Goal: Transaction & Acquisition: Obtain resource

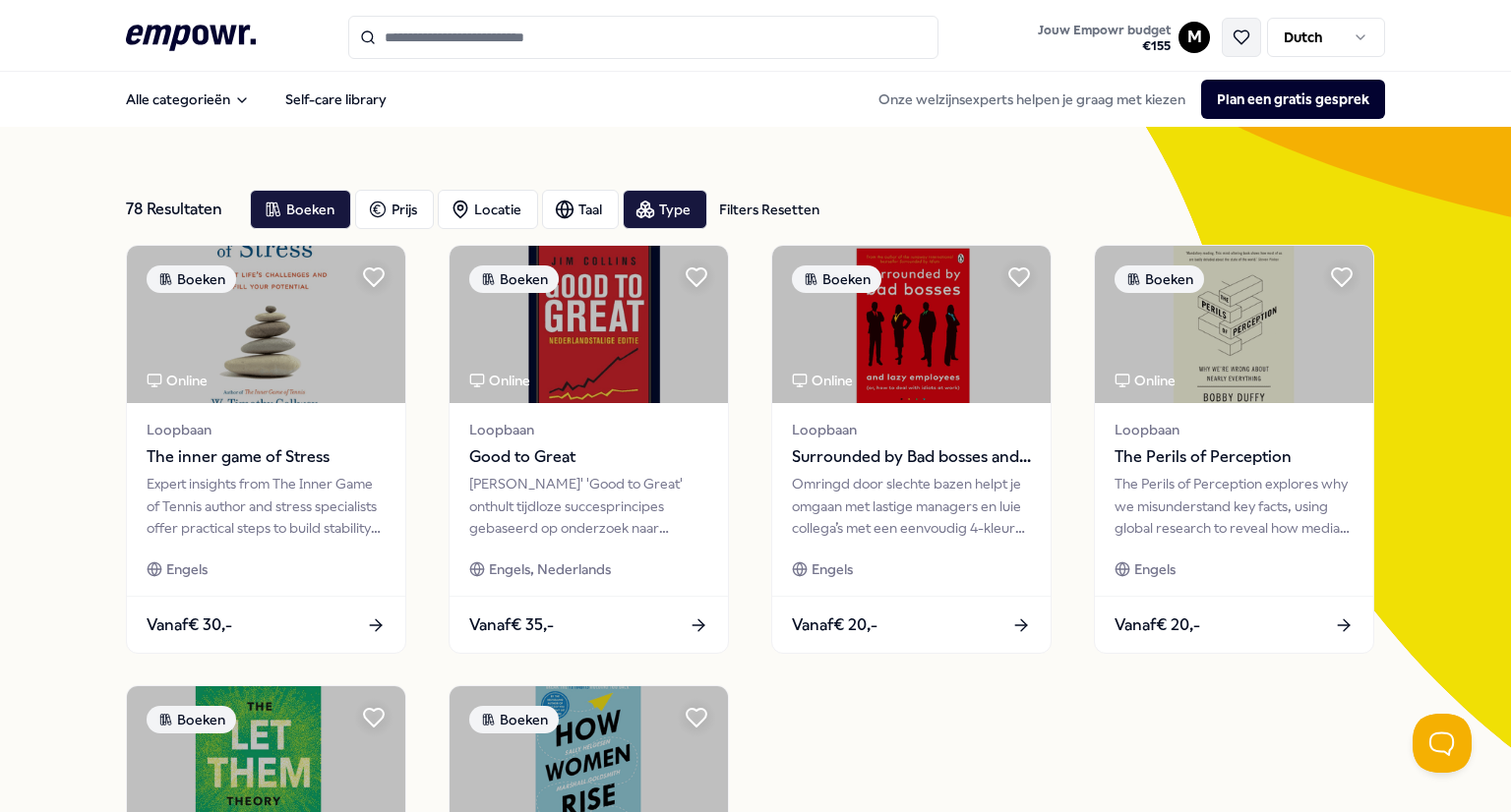
click at [1235, 37] on icon at bounding box center [1242, 38] width 15 height 14
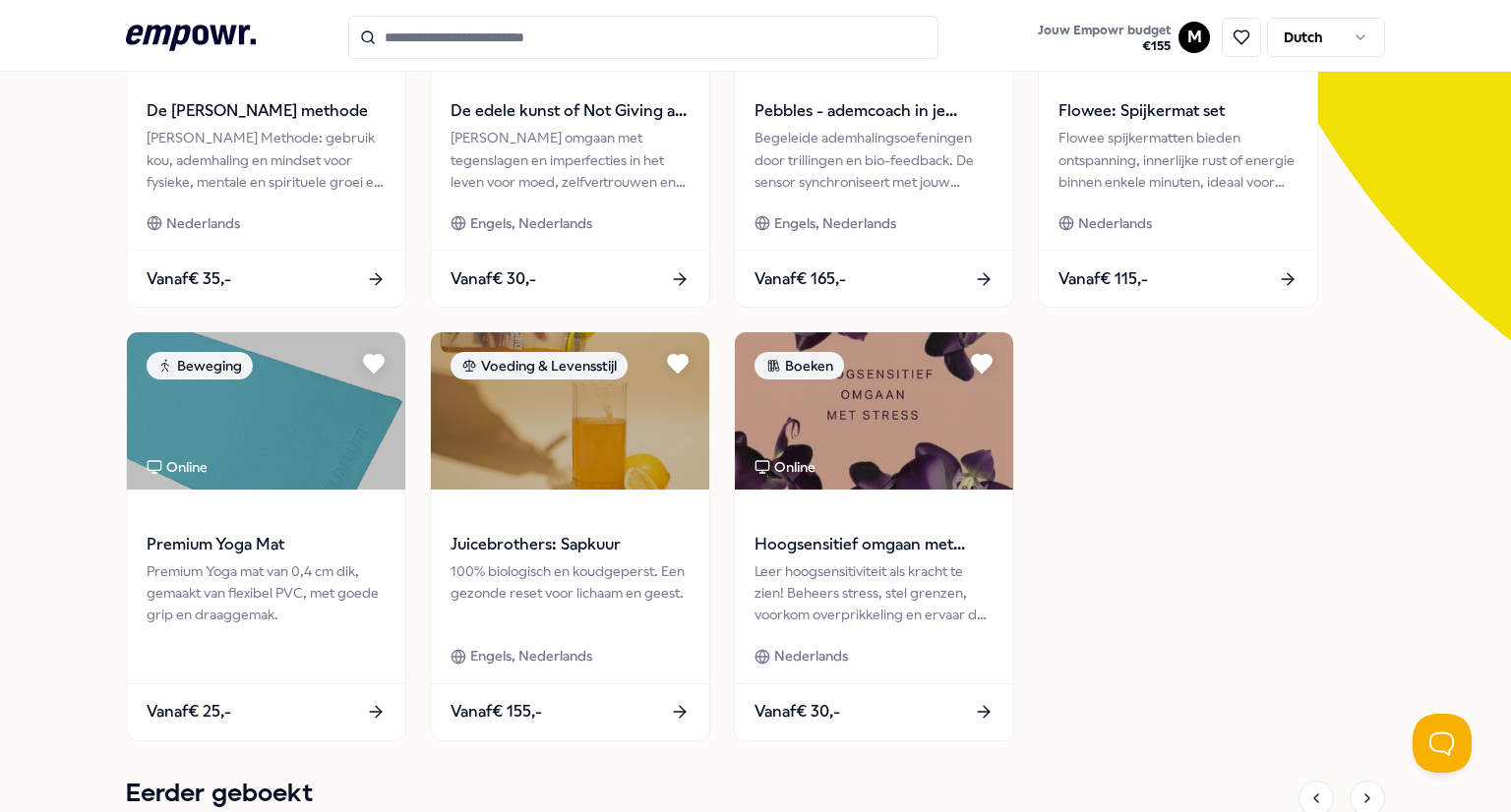
scroll to position [441, 0]
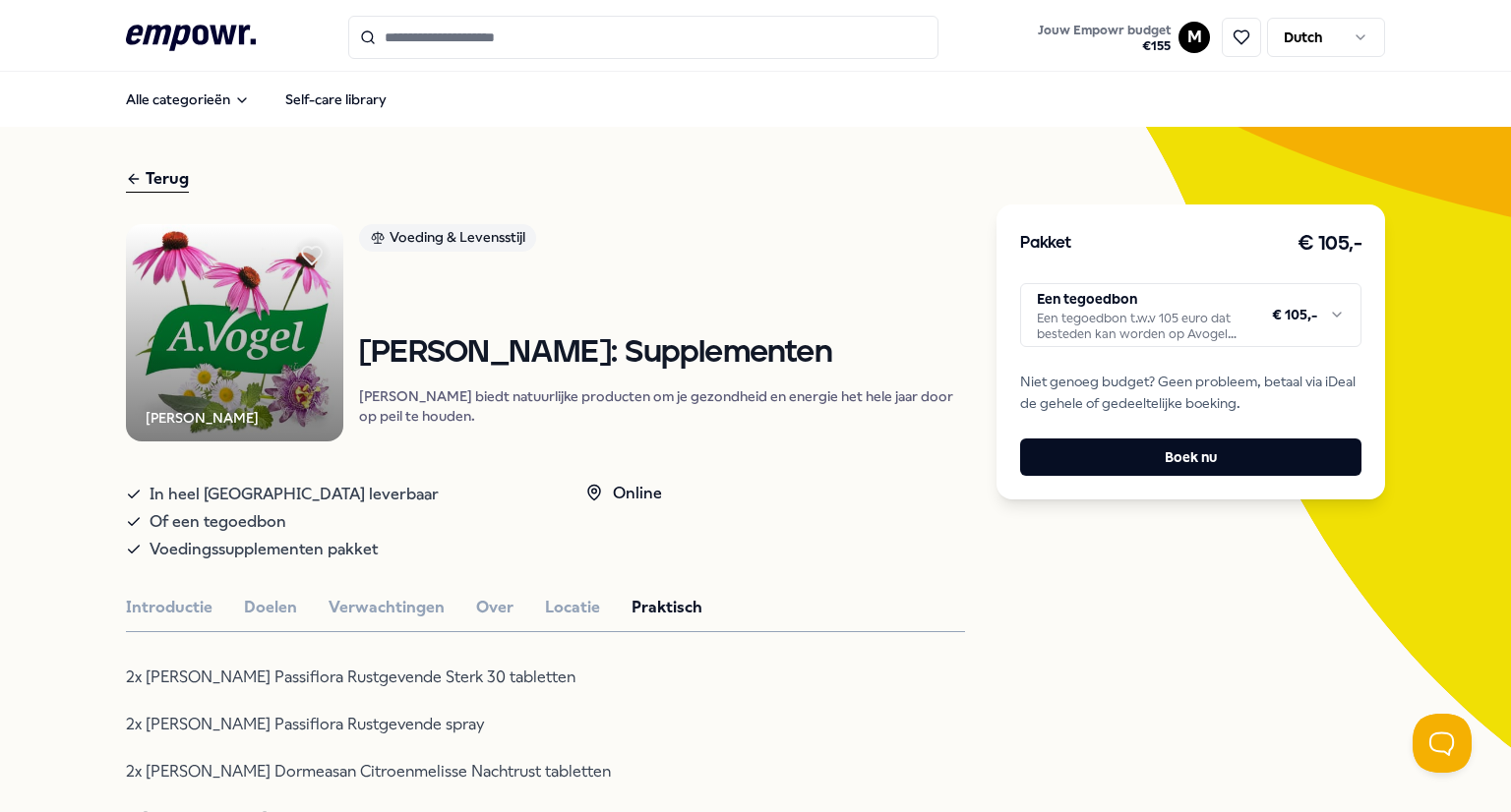
click at [173, 183] on div "Terug" at bounding box center [157, 180] width 63 height 27
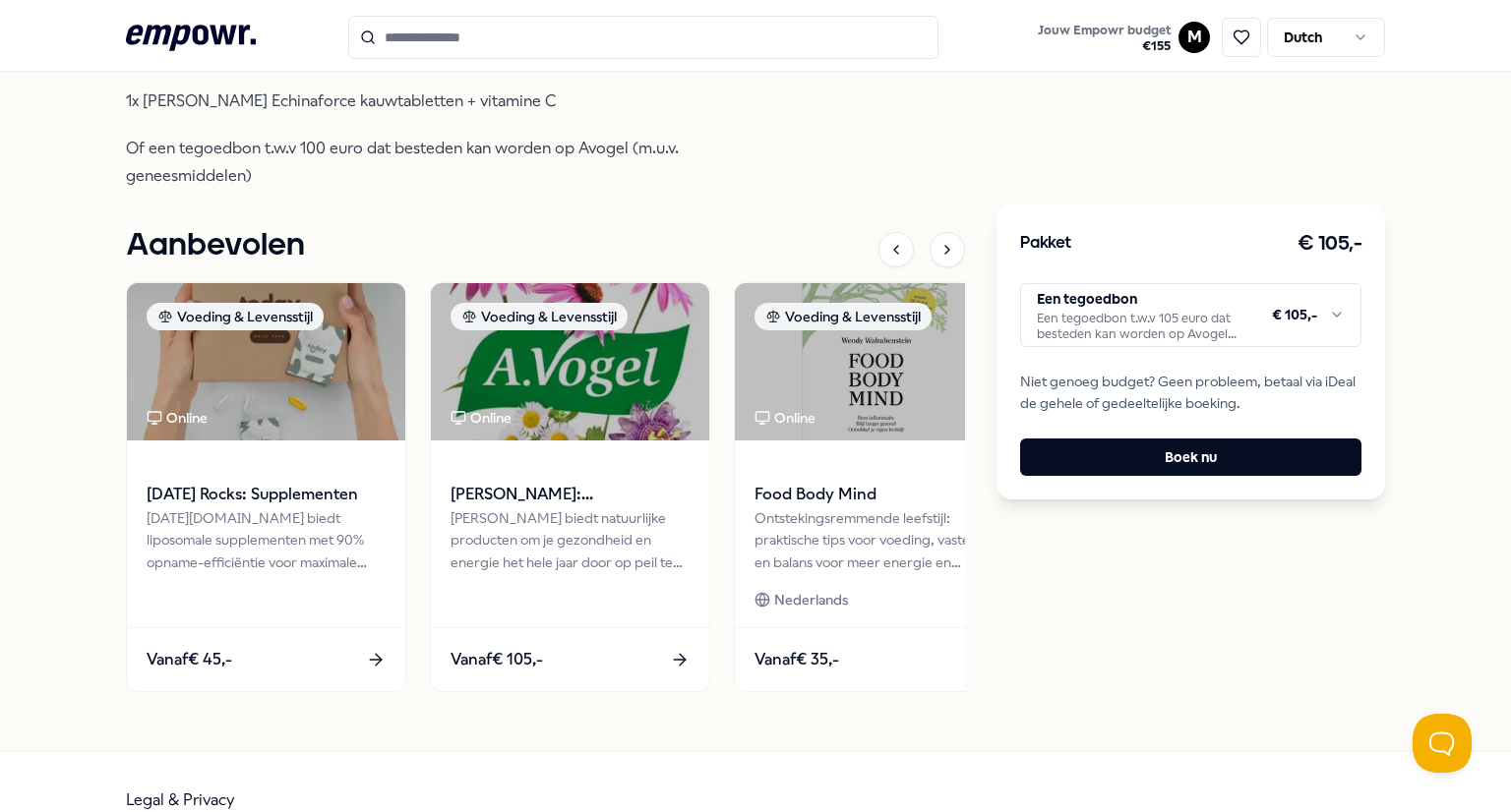
scroll to position [815, 0]
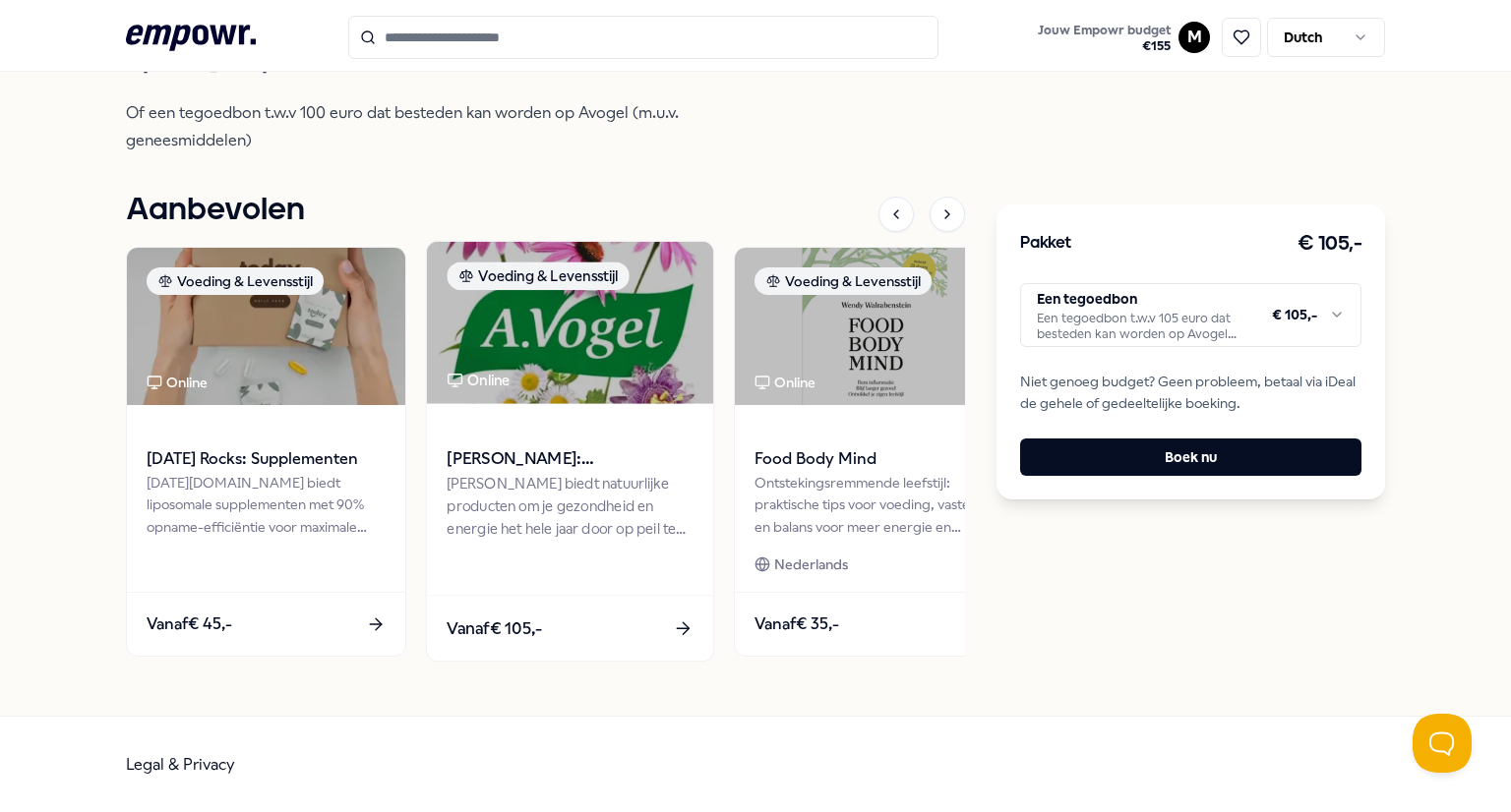
click at [546, 281] on div "Voeding & Levensstijl" at bounding box center [538, 276] width 182 height 29
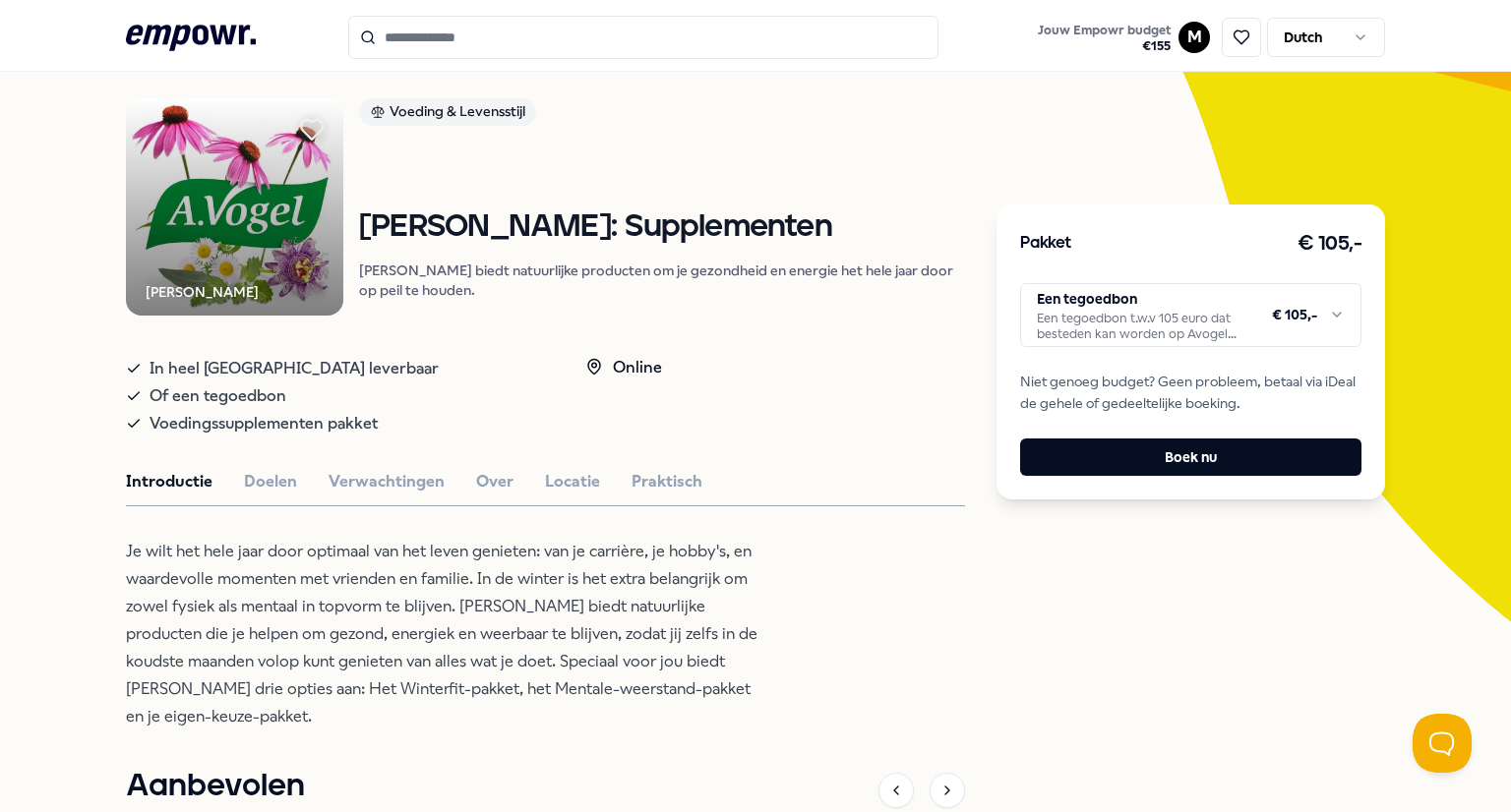
click at [312, 130] on icon at bounding box center [312, 130] width 22 height 20
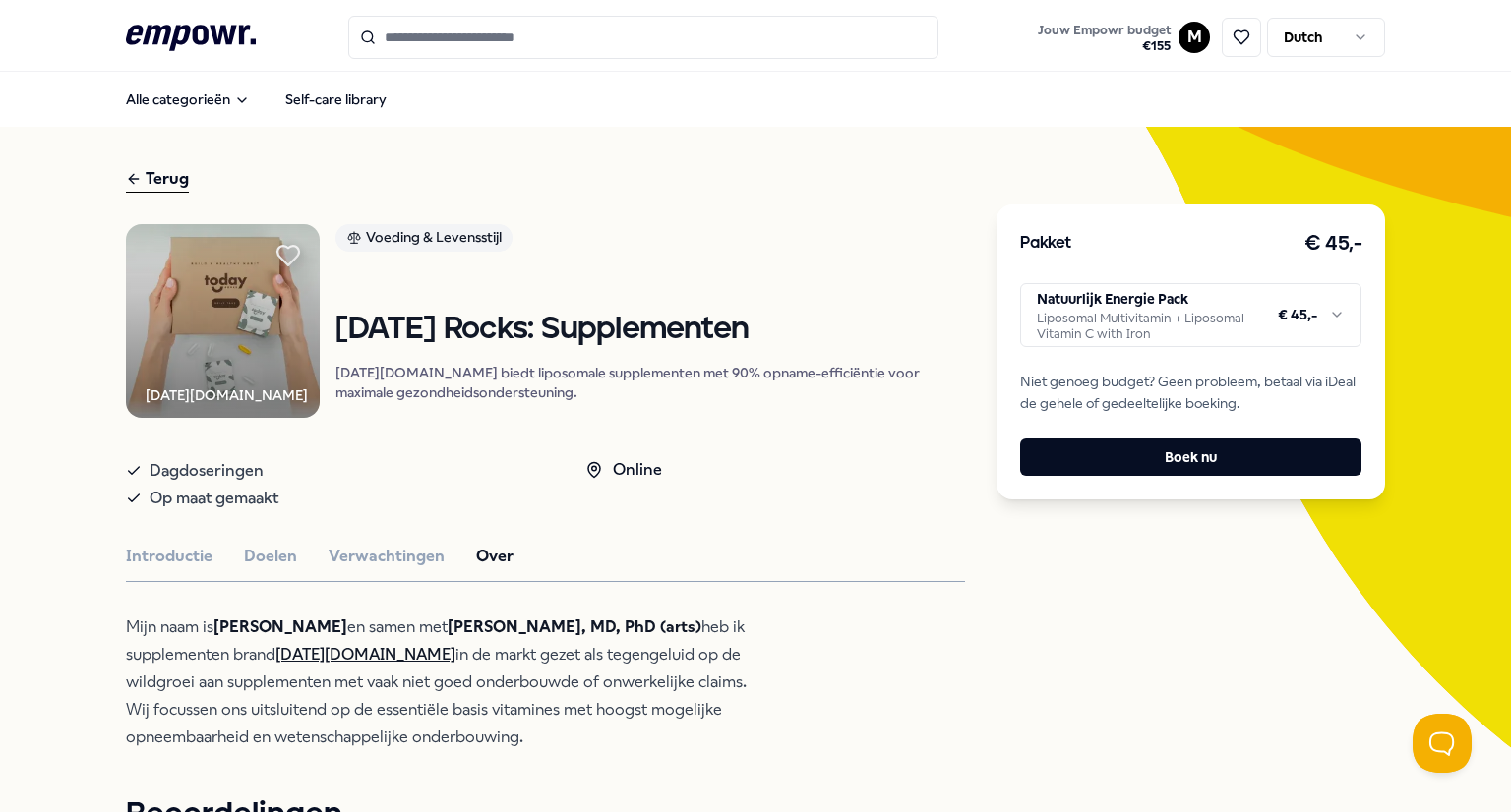
click at [295, 256] on icon at bounding box center [288, 255] width 22 height 20
